Goal: Task Accomplishment & Management: Complete application form

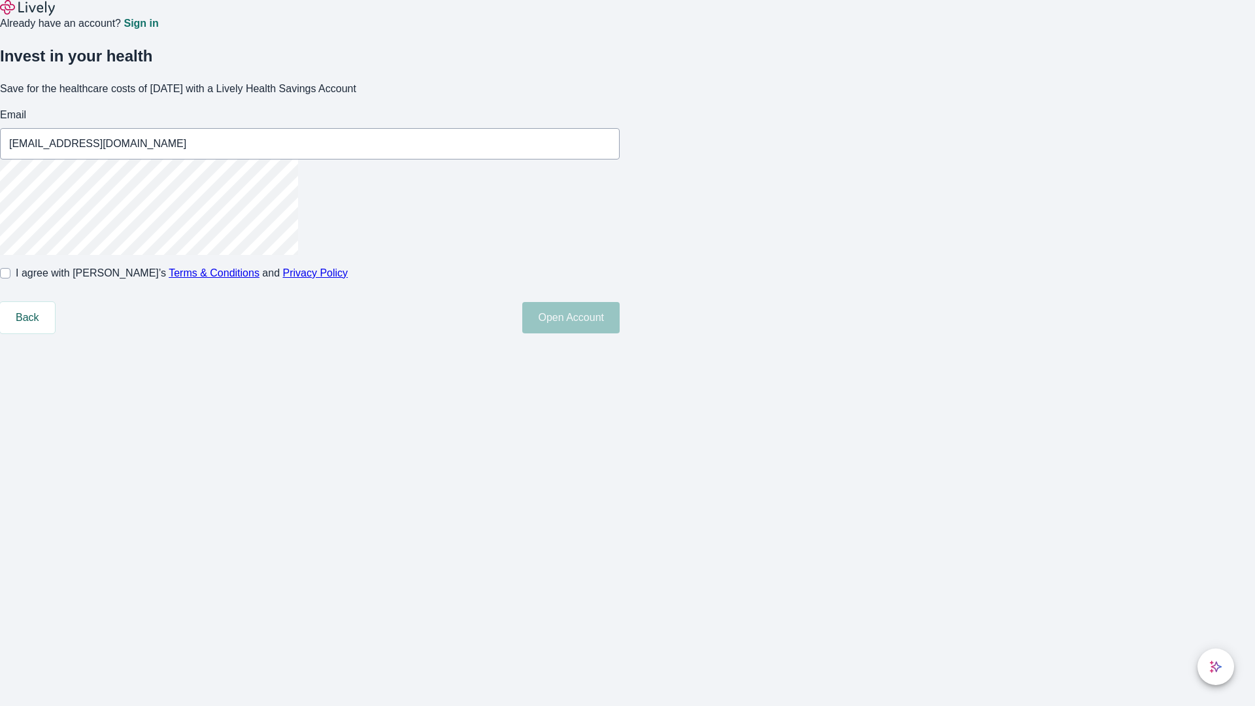
click at [10, 278] on input "I agree with Lively’s Terms & Conditions and Privacy Policy" at bounding box center [5, 273] width 10 height 10
checkbox input "true"
click at [620, 333] on button "Open Account" at bounding box center [570, 317] width 97 height 31
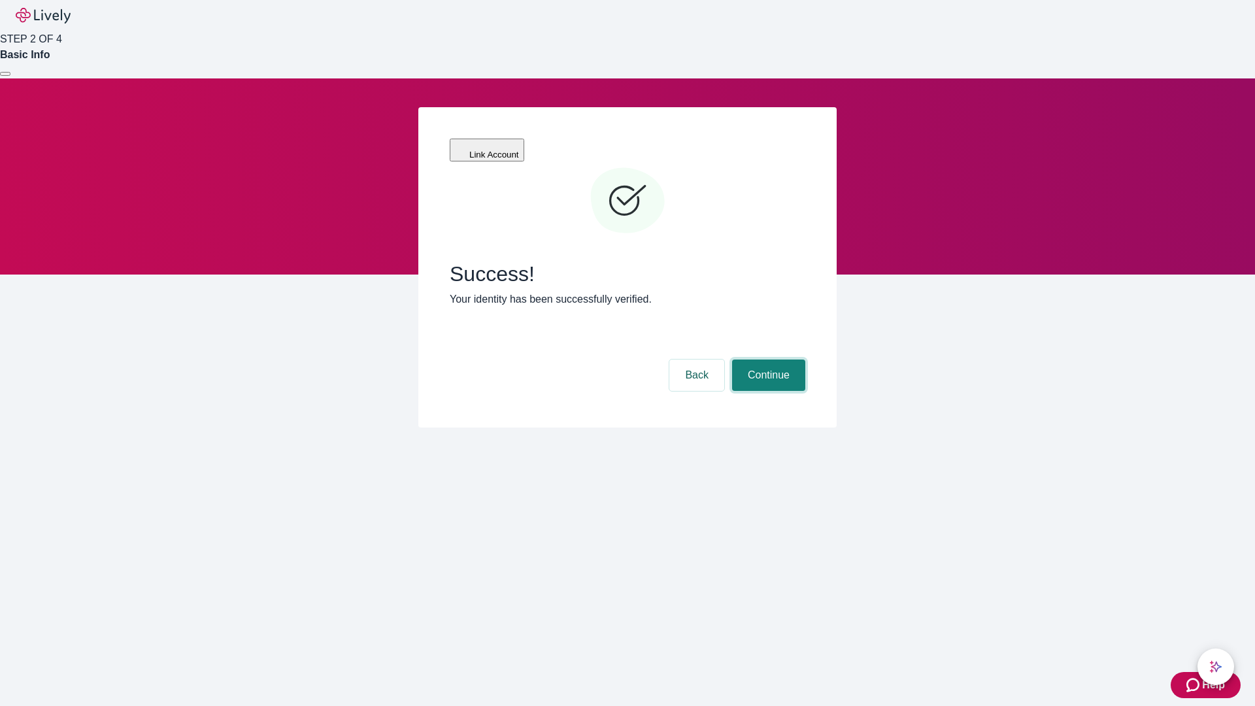
click at [767, 359] on button "Continue" at bounding box center [768, 374] width 73 height 31
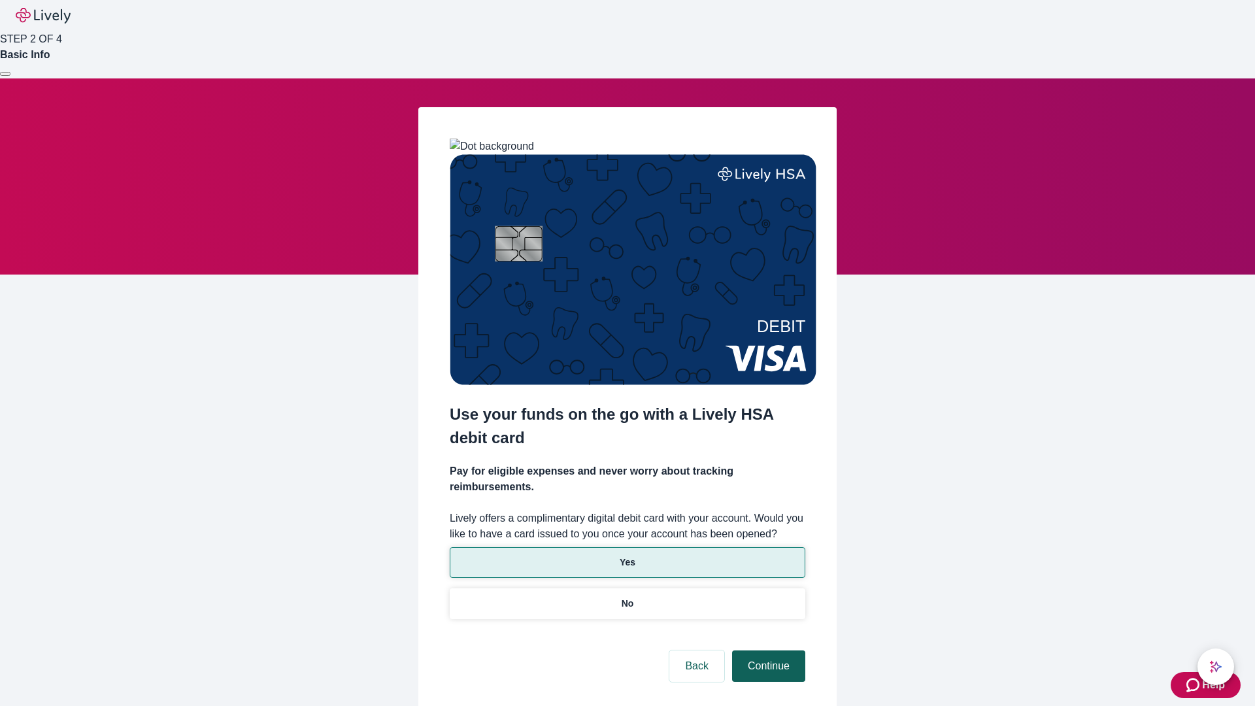
click at [627, 556] on p "Yes" at bounding box center [628, 563] width 16 height 14
click at [767, 650] on button "Continue" at bounding box center [768, 665] width 73 height 31
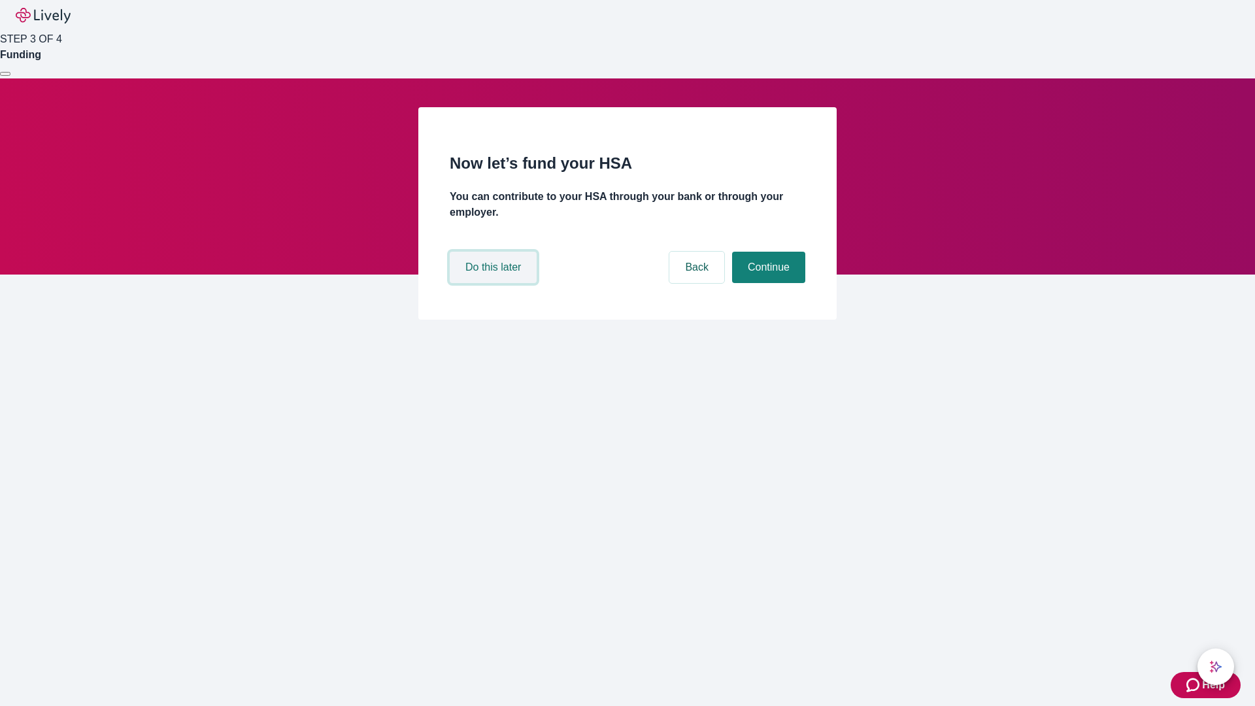
click at [495, 283] on button "Do this later" at bounding box center [493, 267] width 87 height 31
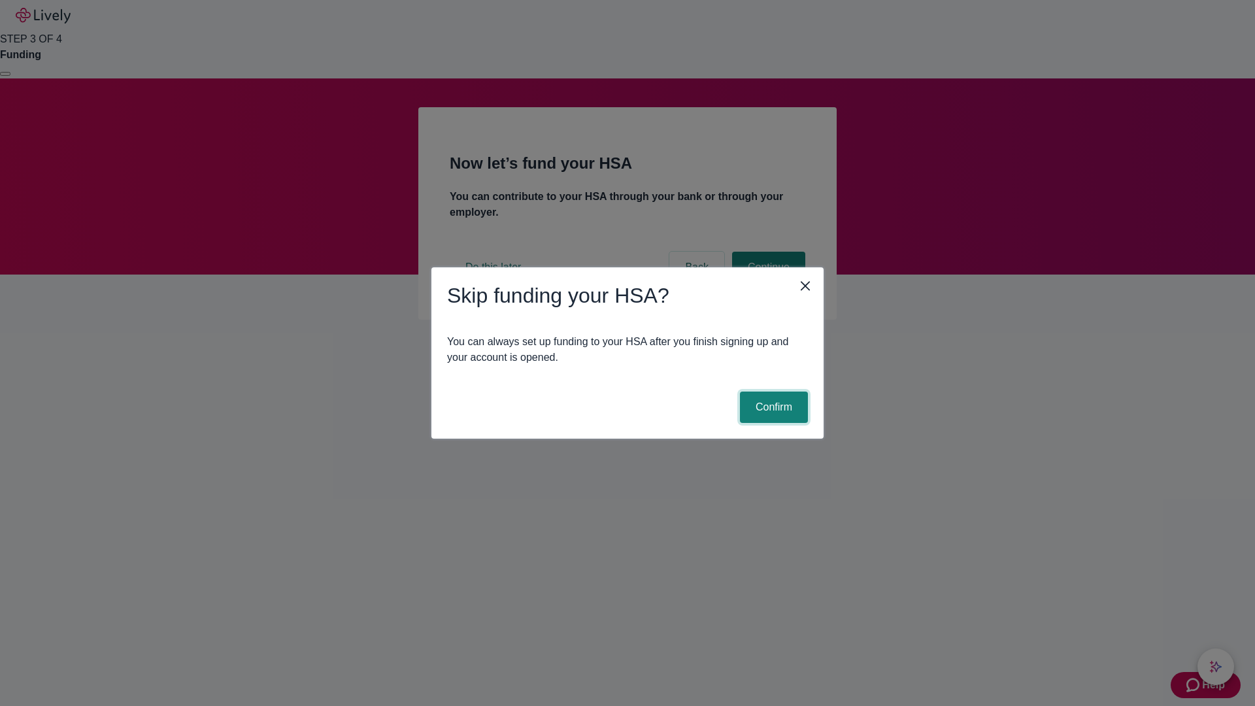
click at [772, 407] on button "Confirm" at bounding box center [774, 407] width 68 height 31
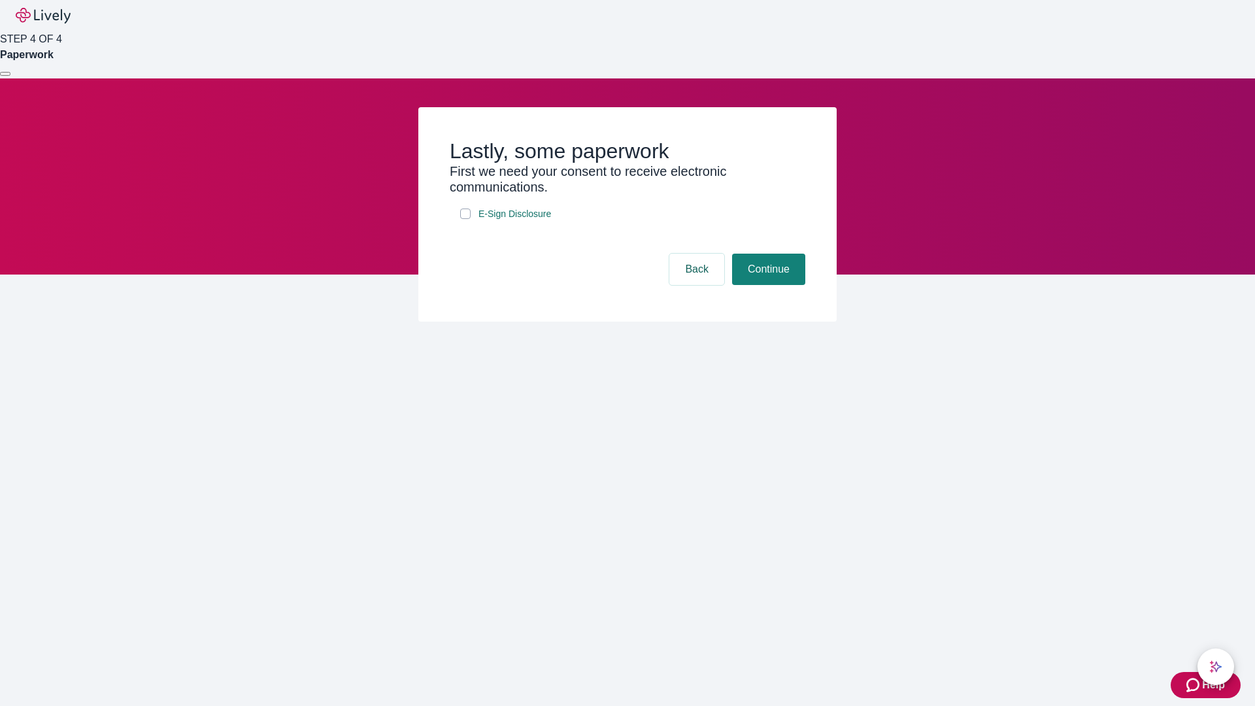
click at [465, 219] on input "E-Sign Disclosure" at bounding box center [465, 214] width 10 height 10
checkbox input "true"
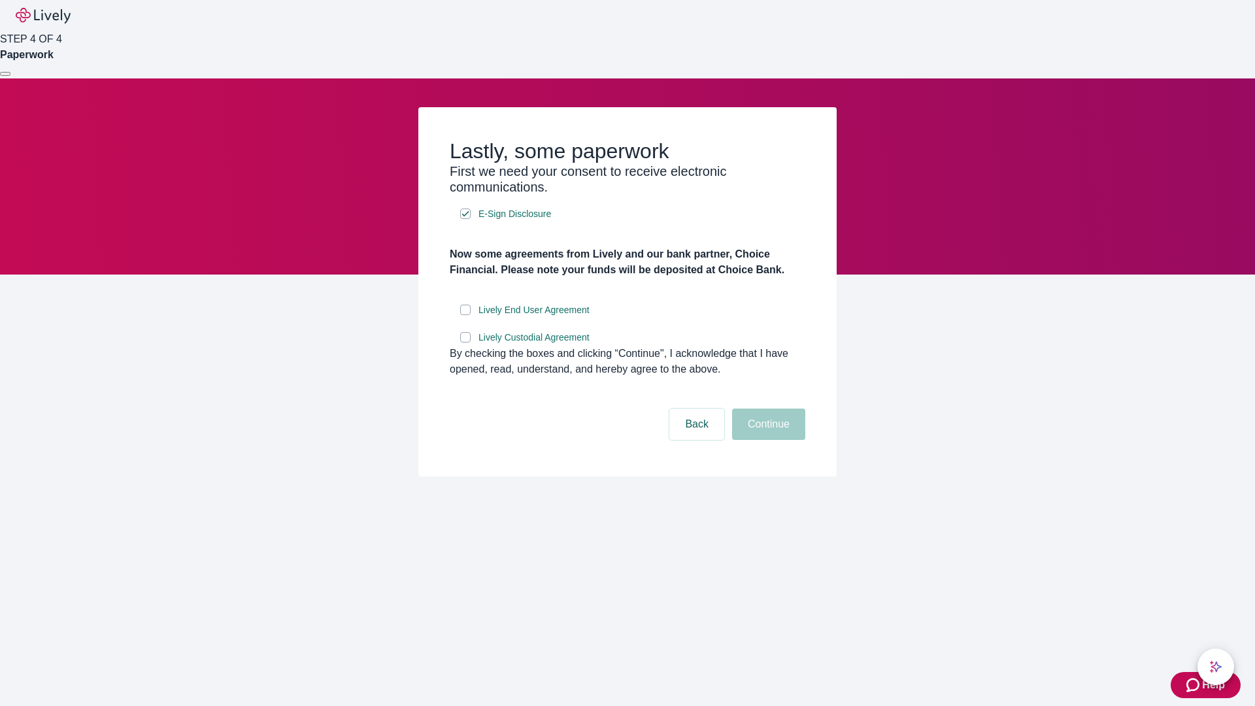
click at [465, 315] on input "Lively End User Agreement" at bounding box center [465, 310] width 10 height 10
checkbox input "true"
click at [465, 342] on input "Lively Custodial Agreement" at bounding box center [465, 337] width 10 height 10
checkbox input "true"
click at [767, 440] on button "Continue" at bounding box center [768, 424] width 73 height 31
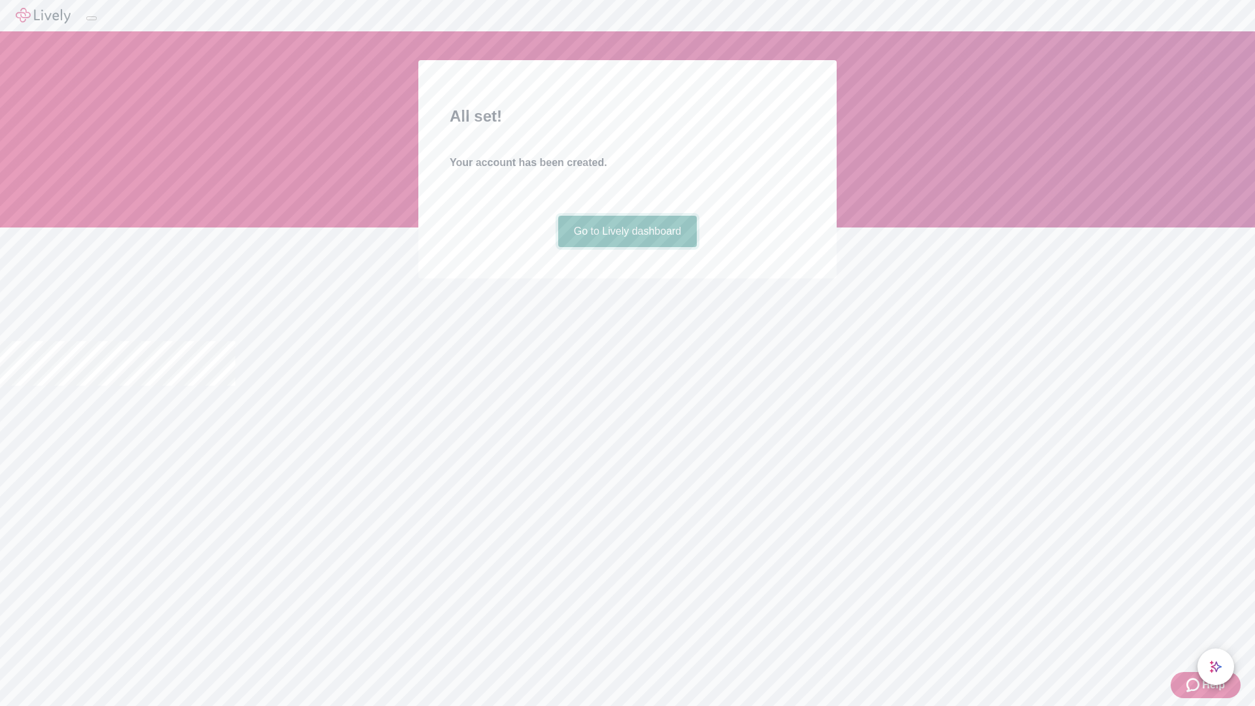
click at [627, 247] on link "Go to Lively dashboard" at bounding box center [627, 231] width 139 height 31
